Goal: Task Accomplishment & Management: Use online tool/utility

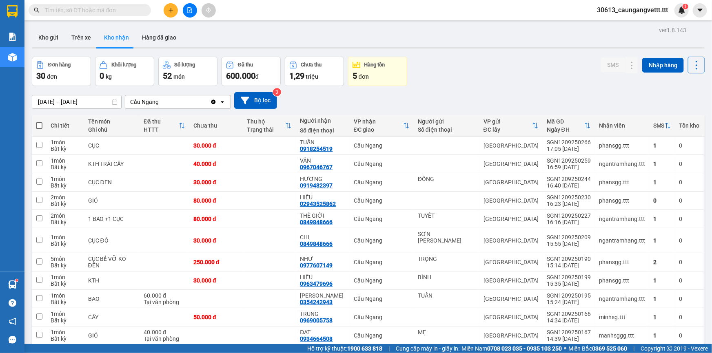
scroll to position [78, 0]
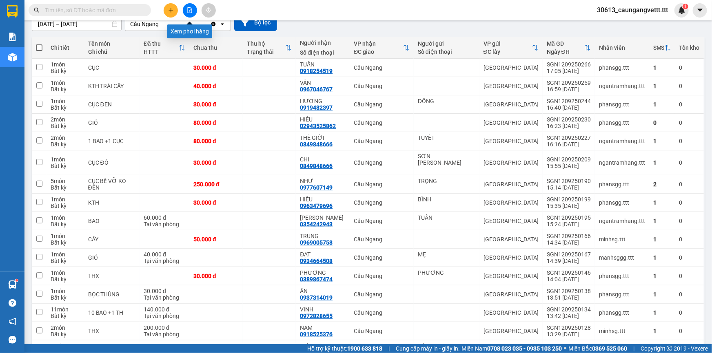
click at [190, 10] on icon "file-add" at bounding box center [190, 10] width 4 height 6
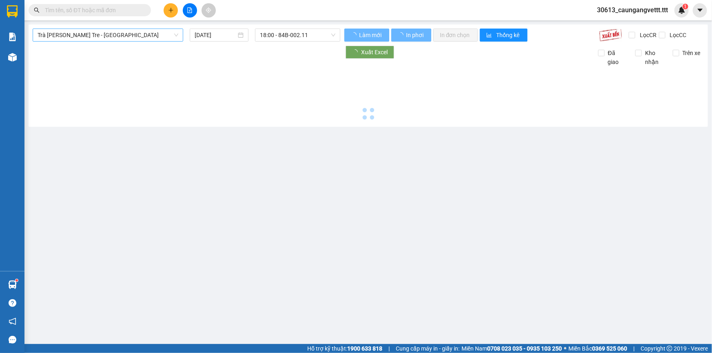
type input "[DATE]"
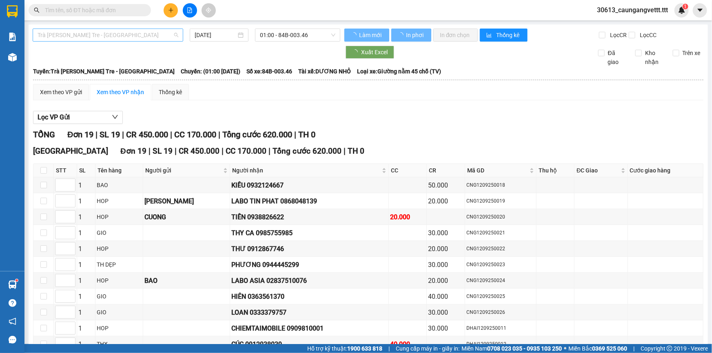
click at [114, 35] on span "Trà [PERSON_NAME] Tre - [GEOGRAPHIC_DATA]" at bounding box center [108, 35] width 141 height 12
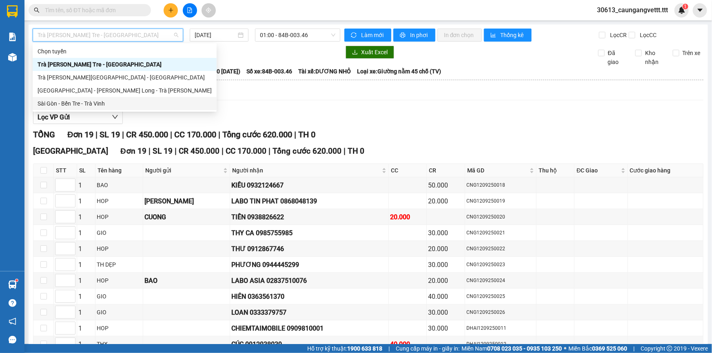
click at [99, 105] on div "Sài Gòn - Bến Tre - Trà Vinh" at bounding box center [125, 103] width 174 height 9
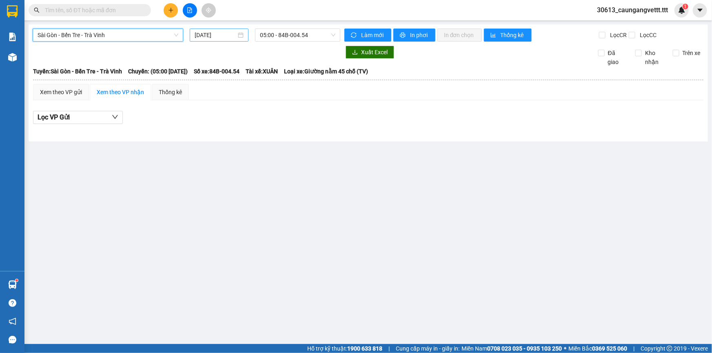
click at [195, 33] on input "[DATE]" at bounding box center [216, 35] width 42 height 9
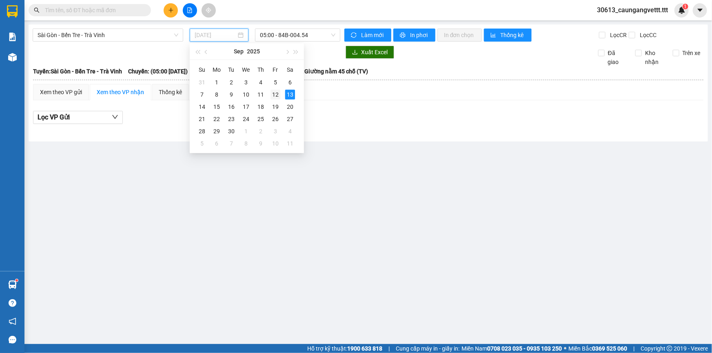
click at [276, 96] on div "12" at bounding box center [276, 95] width 10 height 10
type input "[DATE]"
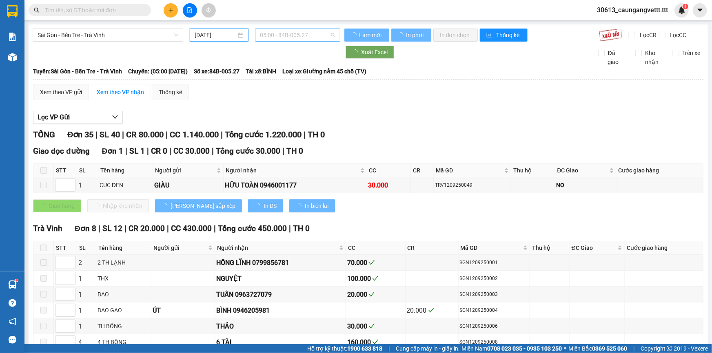
click at [277, 35] on span "05:00 - 84B-005.27" at bounding box center [298, 35] width 76 height 12
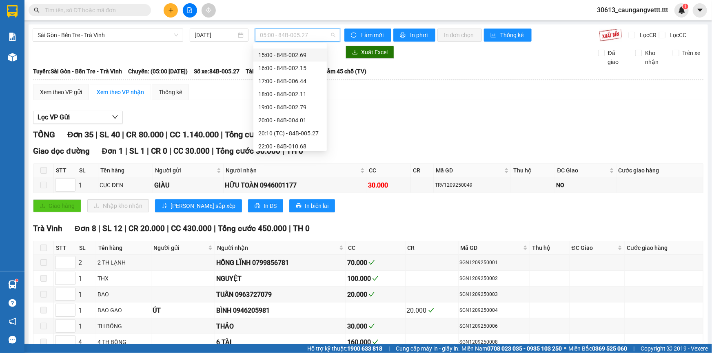
scroll to position [169, 0]
click at [276, 104] on div "19:00 - 84B-002.79" at bounding box center [290, 104] width 64 height 9
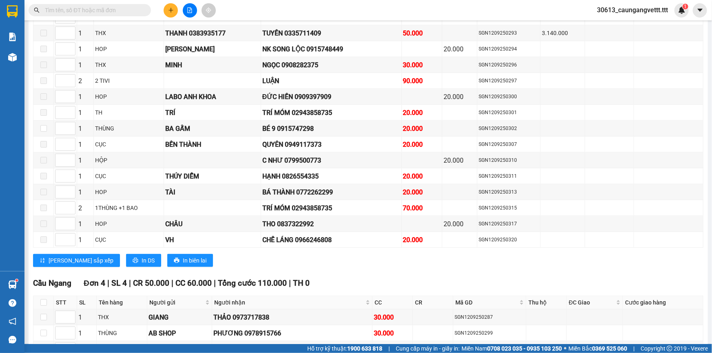
scroll to position [569, 0]
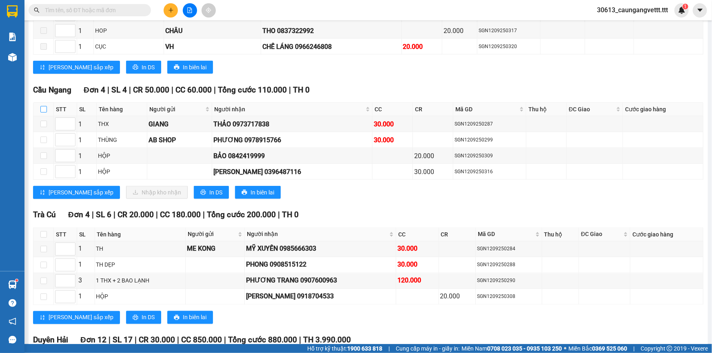
drag, startPoint x: 44, startPoint y: 105, endPoint x: 70, endPoint y: 111, distance: 26.7
click at [44, 106] on input "checkbox" at bounding box center [43, 109] width 7 height 7
checkbox input "true"
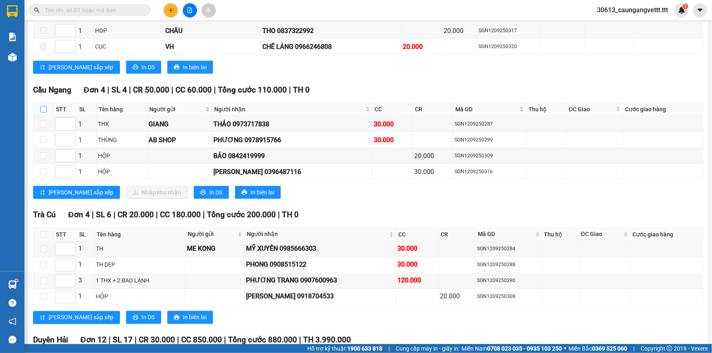
checkbox input "true"
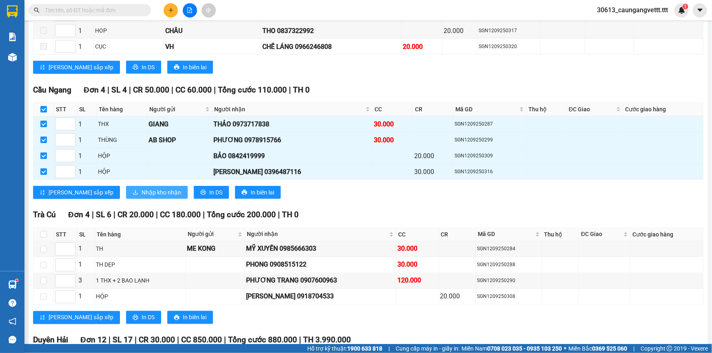
click at [142, 190] on span "Nhập kho nhận" at bounding box center [162, 192] width 40 height 9
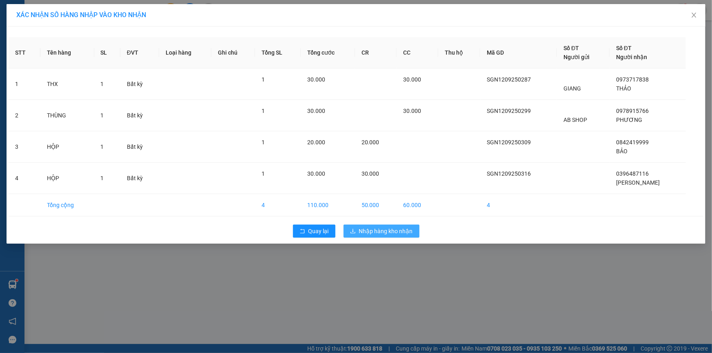
click at [382, 231] on span "Nhập hàng kho nhận" at bounding box center [386, 231] width 54 height 9
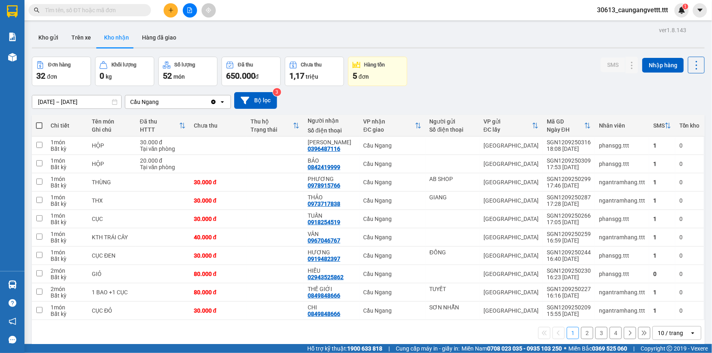
click at [191, 9] on icon "file-add" at bounding box center [190, 10] width 4 height 6
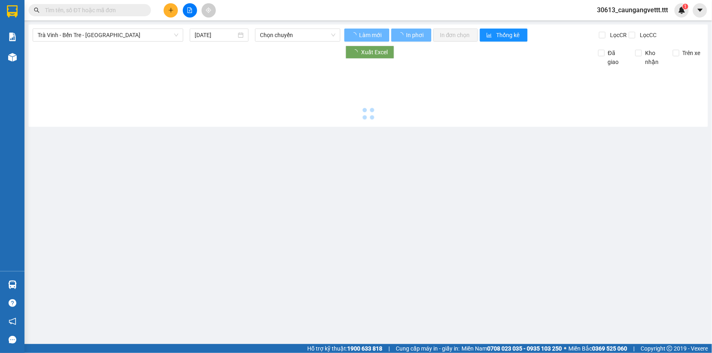
type input "[DATE]"
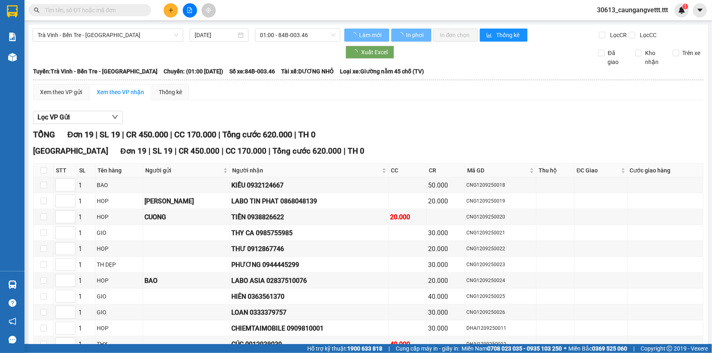
click at [136, 33] on span "Trà Vinh - Bến Tre - [GEOGRAPHIC_DATA]" at bounding box center [108, 35] width 141 height 12
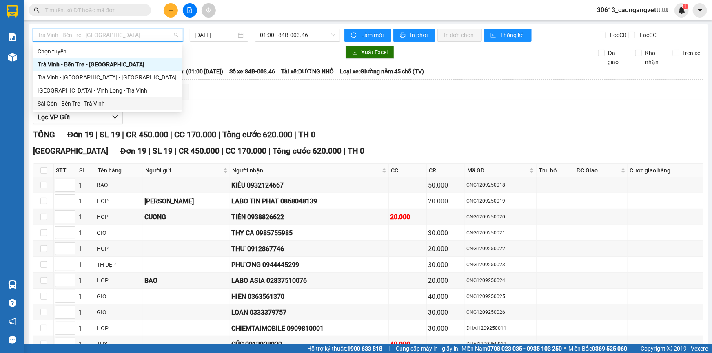
click at [102, 107] on div "Sài Gòn - Bến Tre - Trà Vinh" at bounding box center [108, 103] width 140 height 9
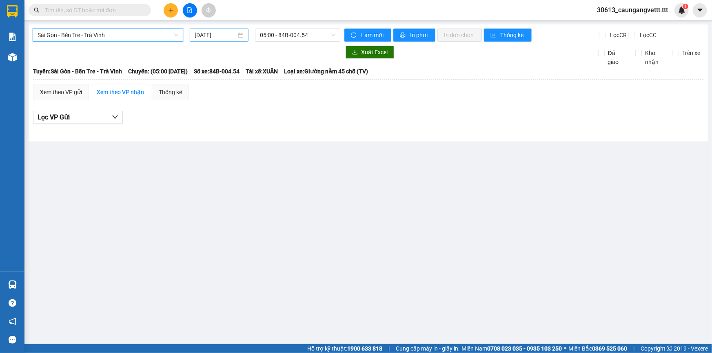
drag, startPoint x: 198, startPoint y: 34, endPoint x: 202, endPoint y: 38, distance: 5.8
click at [198, 35] on input "[DATE]" at bounding box center [216, 35] width 42 height 9
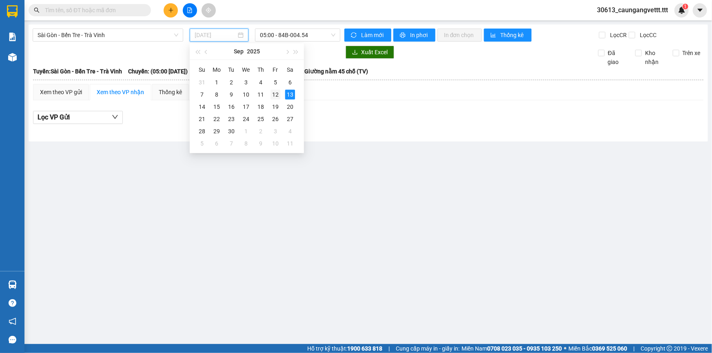
click at [275, 95] on div "12" at bounding box center [276, 95] width 10 height 10
type input "[DATE]"
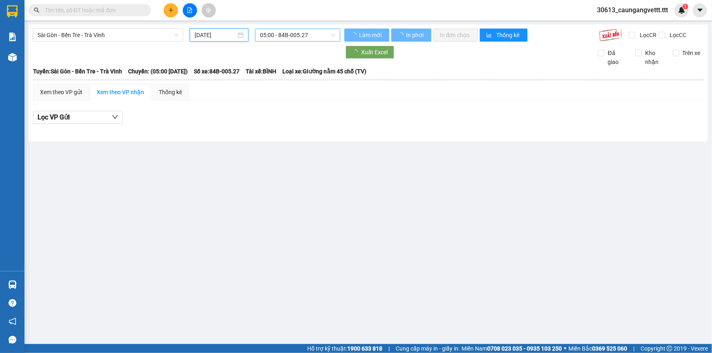
click at [286, 30] on span "05:00 - 84B-005.27" at bounding box center [298, 35] width 76 height 12
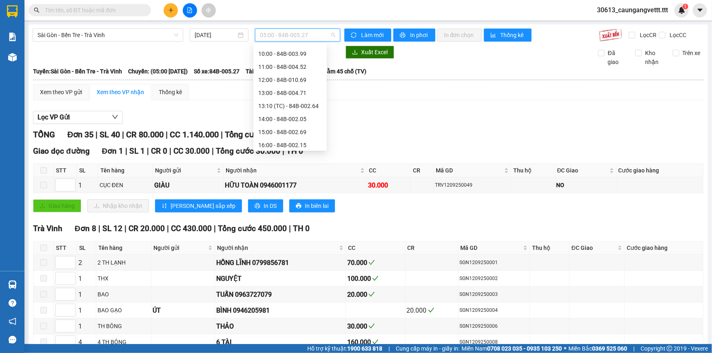
scroll to position [169, 0]
click at [278, 90] on div "18:00 - 84B-002.11" at bounding box center [290, 91] width 64 height 9
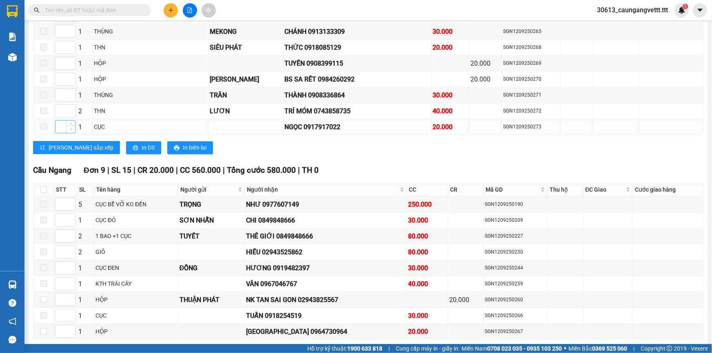
scroll to position [841, 0]
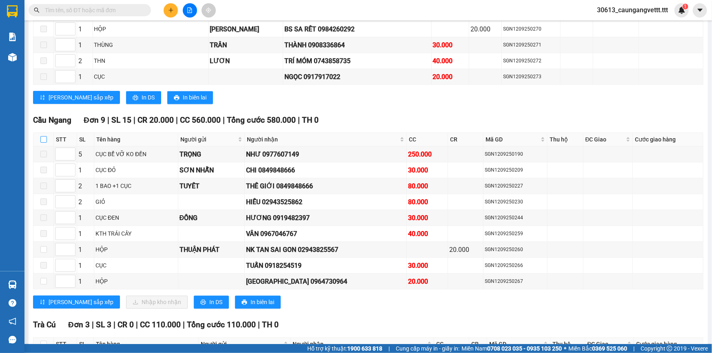
click at [44, 136] on input "checkbox" at bounding box center [43, 139] width 7 height 7
checkbox input "true"
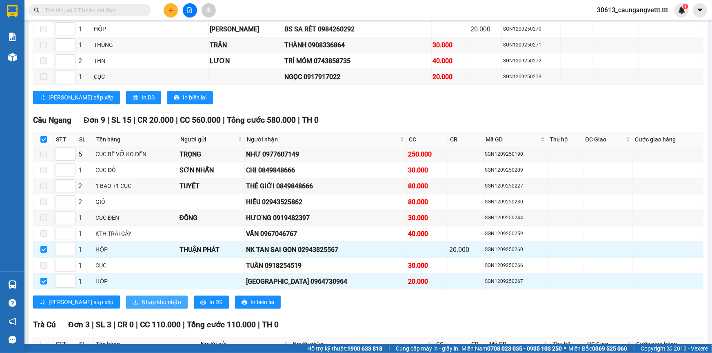
click at [126, 296] on button "Nhập kho nhận" at bounding box center [157, 302] width 62 height 13
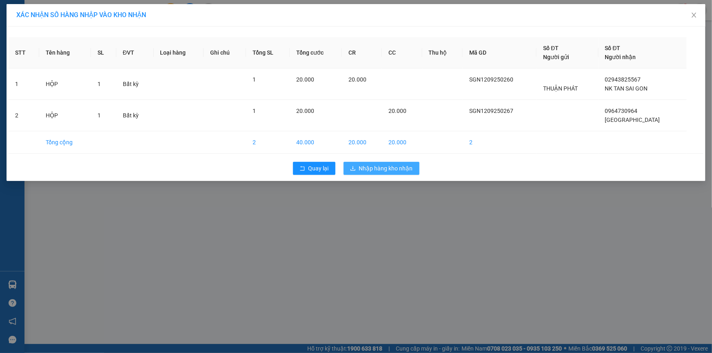
click at [371, 167] on span "Nhập hàng kho nhận" at bounding box center [386, 168] width 54 height 9
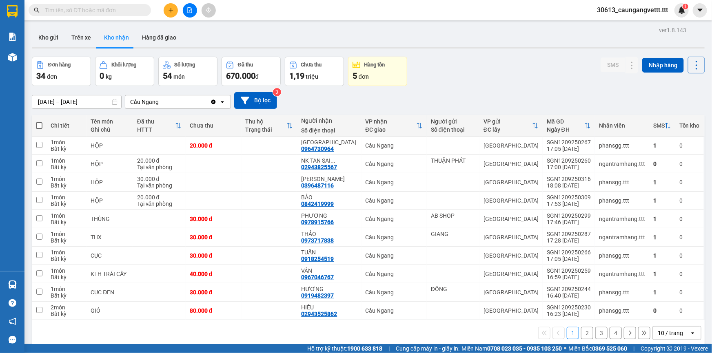
click at [671, 332] on div "10 / trang" at bounding box center [670, 333] width 25 height 8
click at [668, 315] on span "100 / trang" at bounding box center [667, 315] width 29 height 8
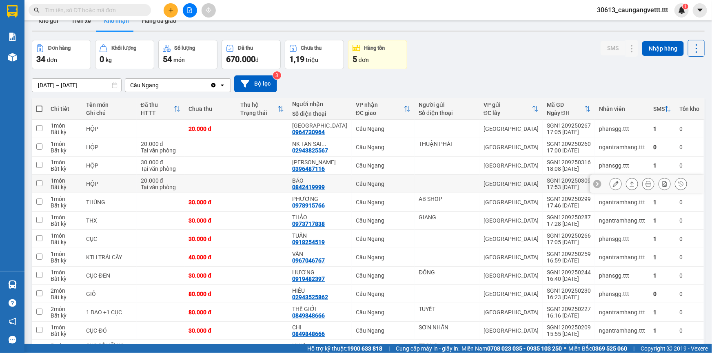
scroll to position [49, 0]
